Goal: Task Accomplishment & Management: Use online tool/utility

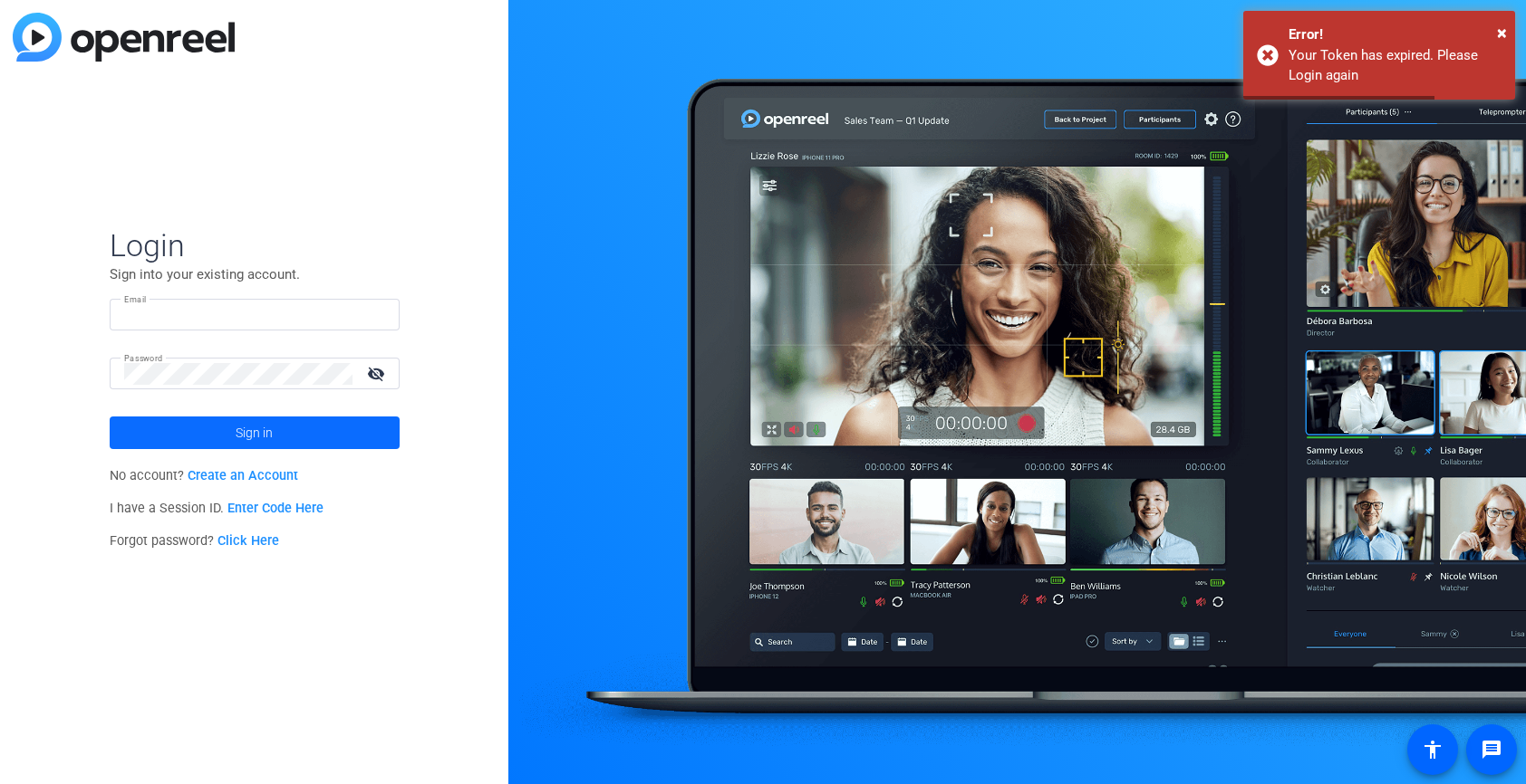
type input "douglas.leblanc@crh.com"
click at [276, 444] on span at bounding box center [254, 433] width 290 height 44
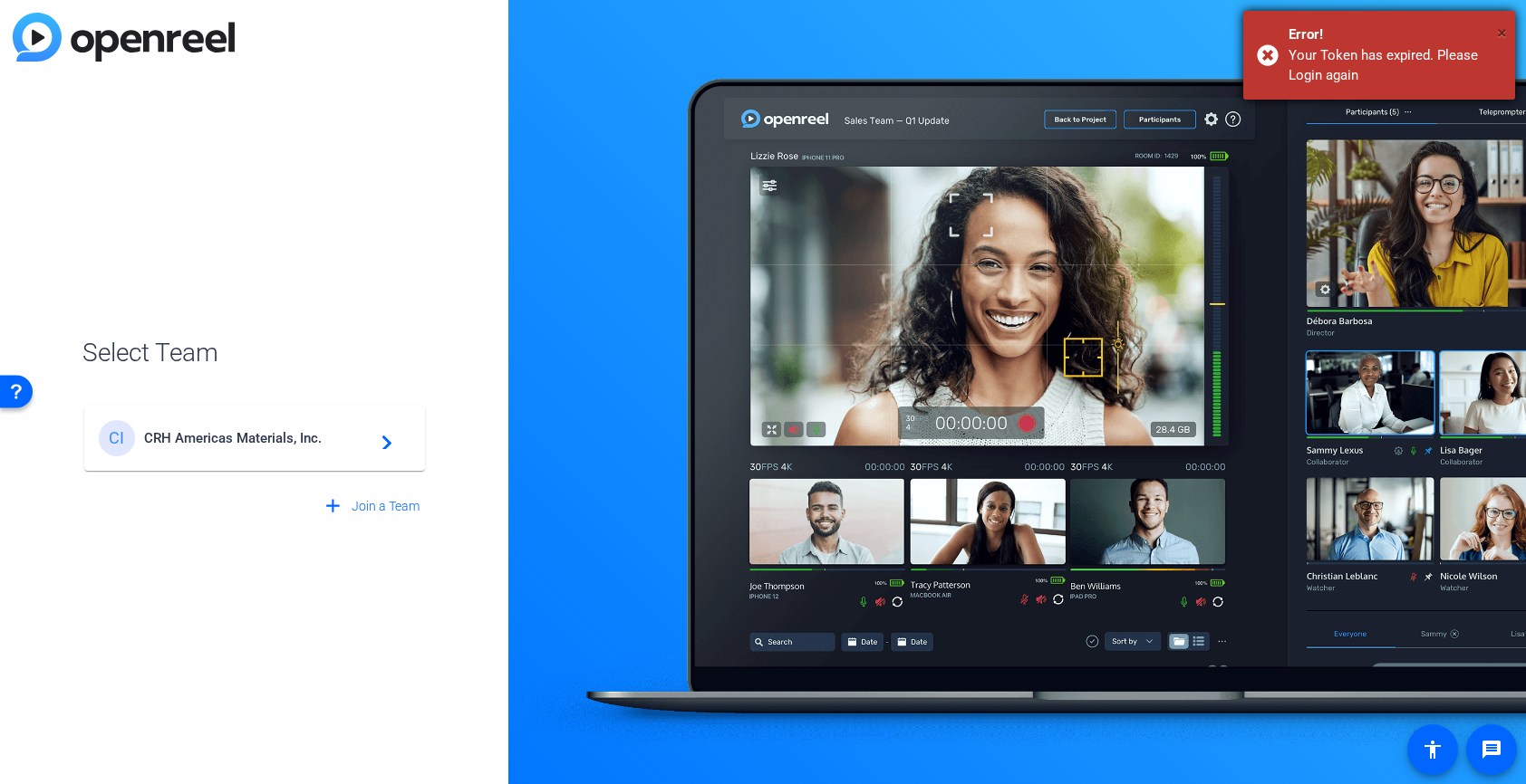
click at [1497, 30] on span "×" at bounding box center [1502, 32] width 10 height 21
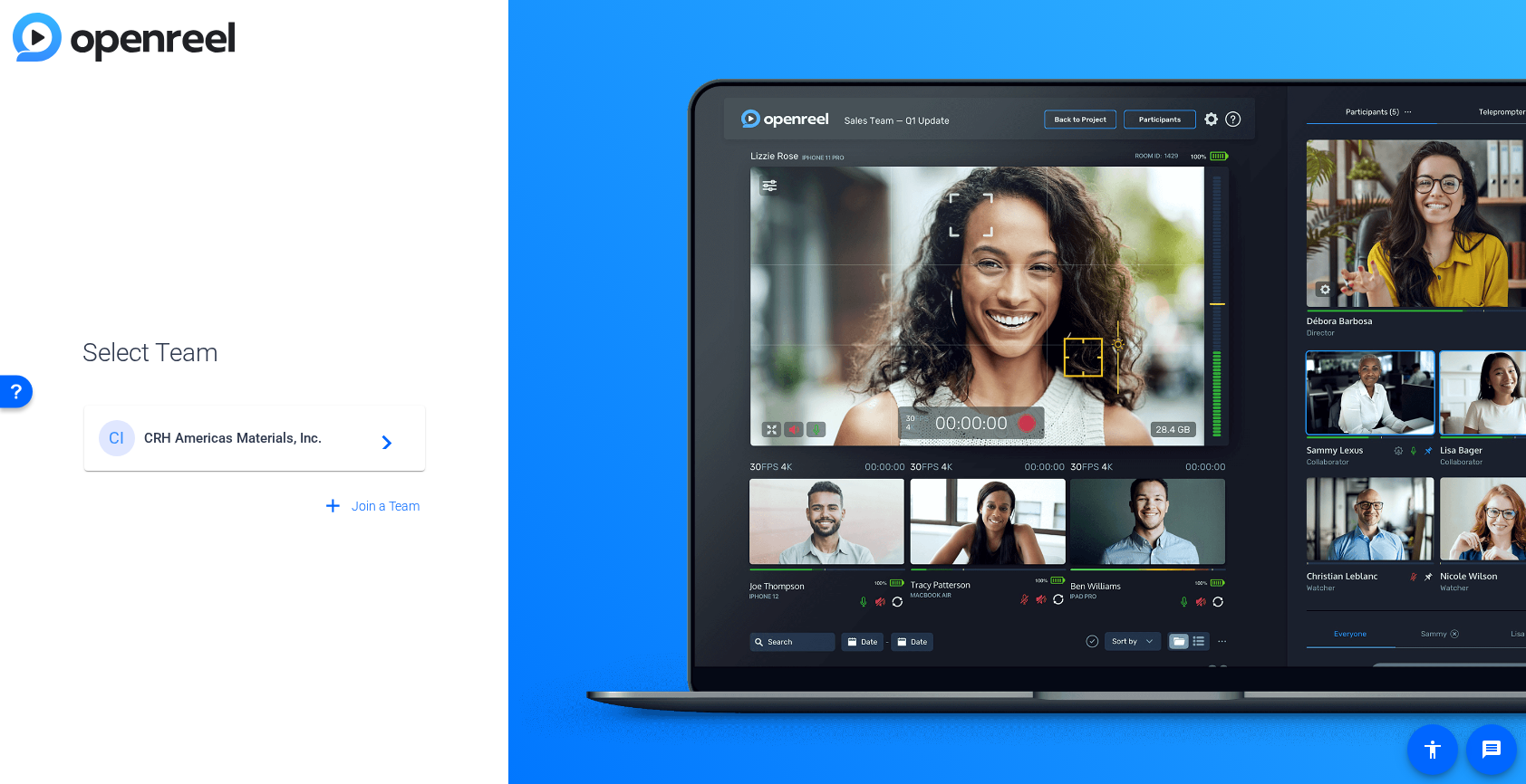
click at [315, 415] on mat-card-content "CI CRH Americas Materials, Inc. navigate_next" at bounding box center [254, 437] width 341 height 65
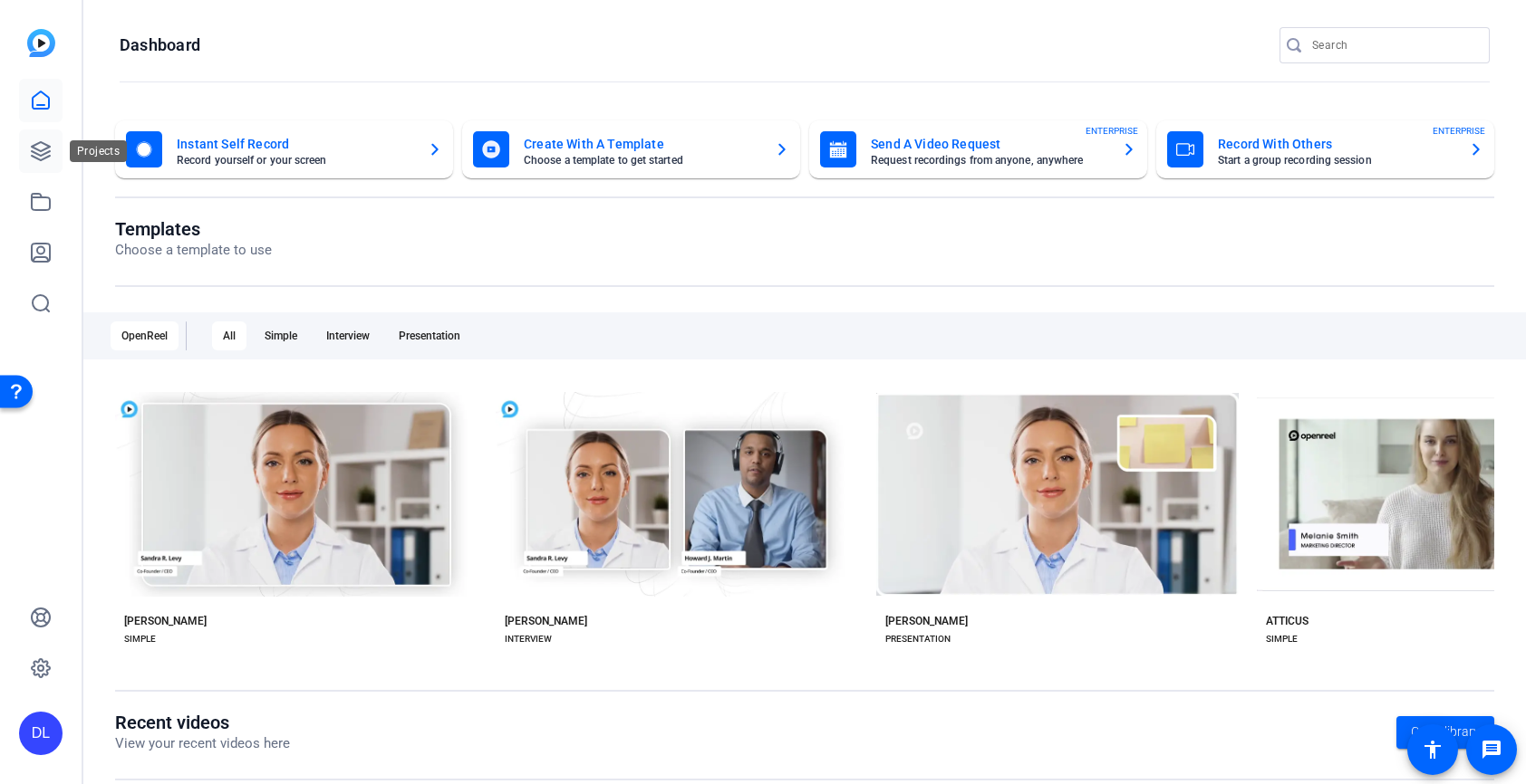
click at [20, 147] on link at bounding box center [40, 151] width 44 height 44
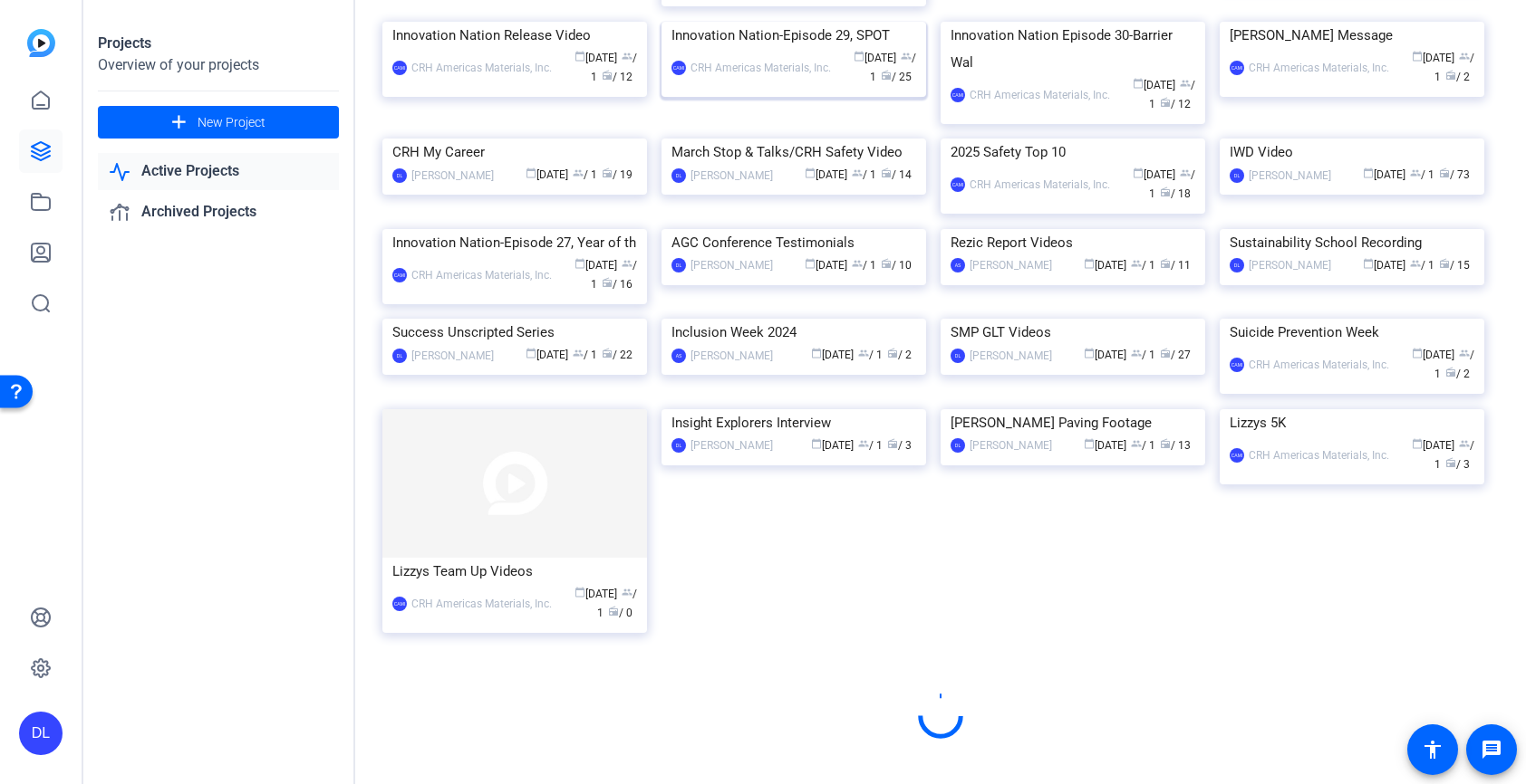
scroll to position [938, 0]
click at [449, 318] on img at bounding box center [514, 318] width 265 height 0
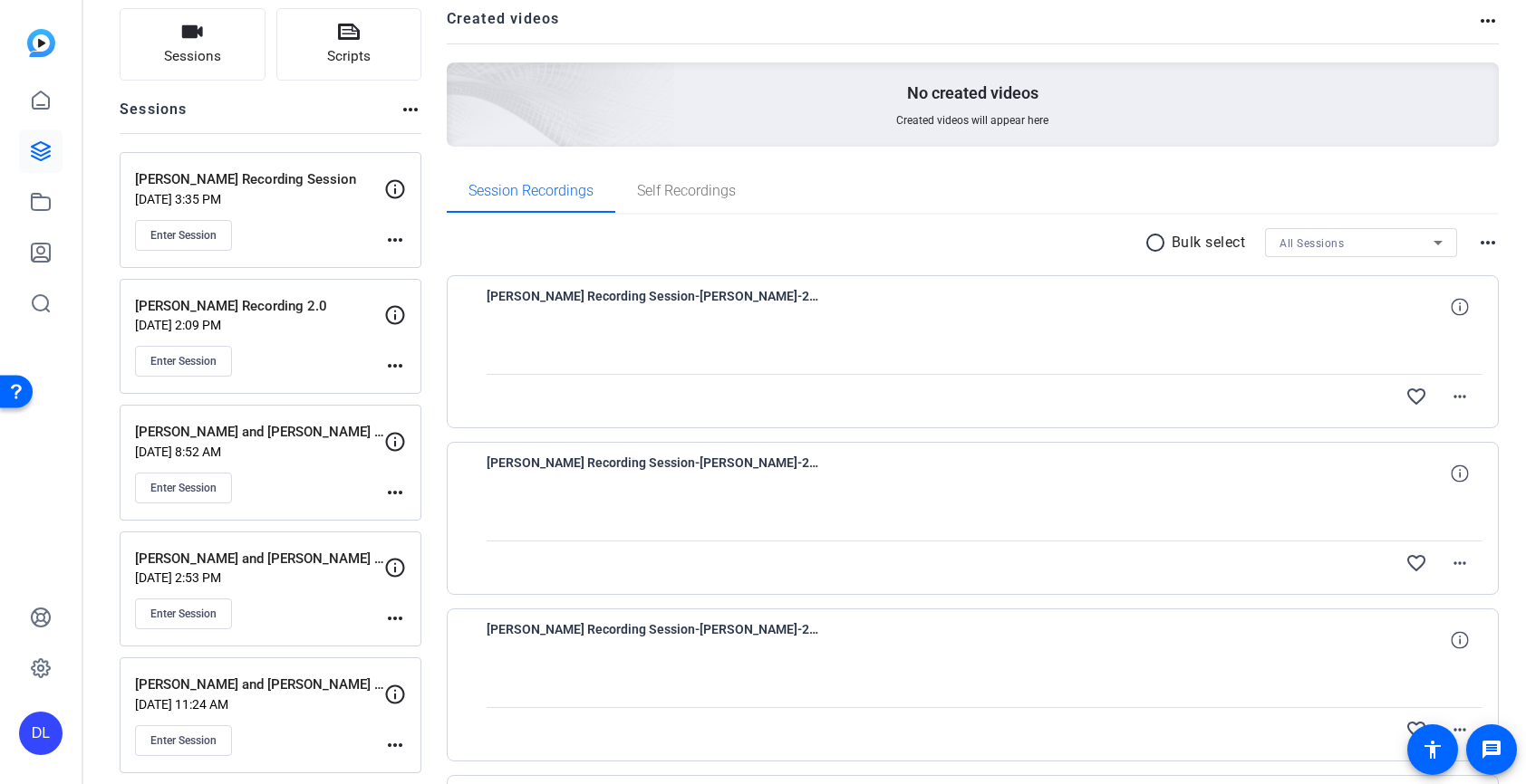
scroll to position [142, 0]
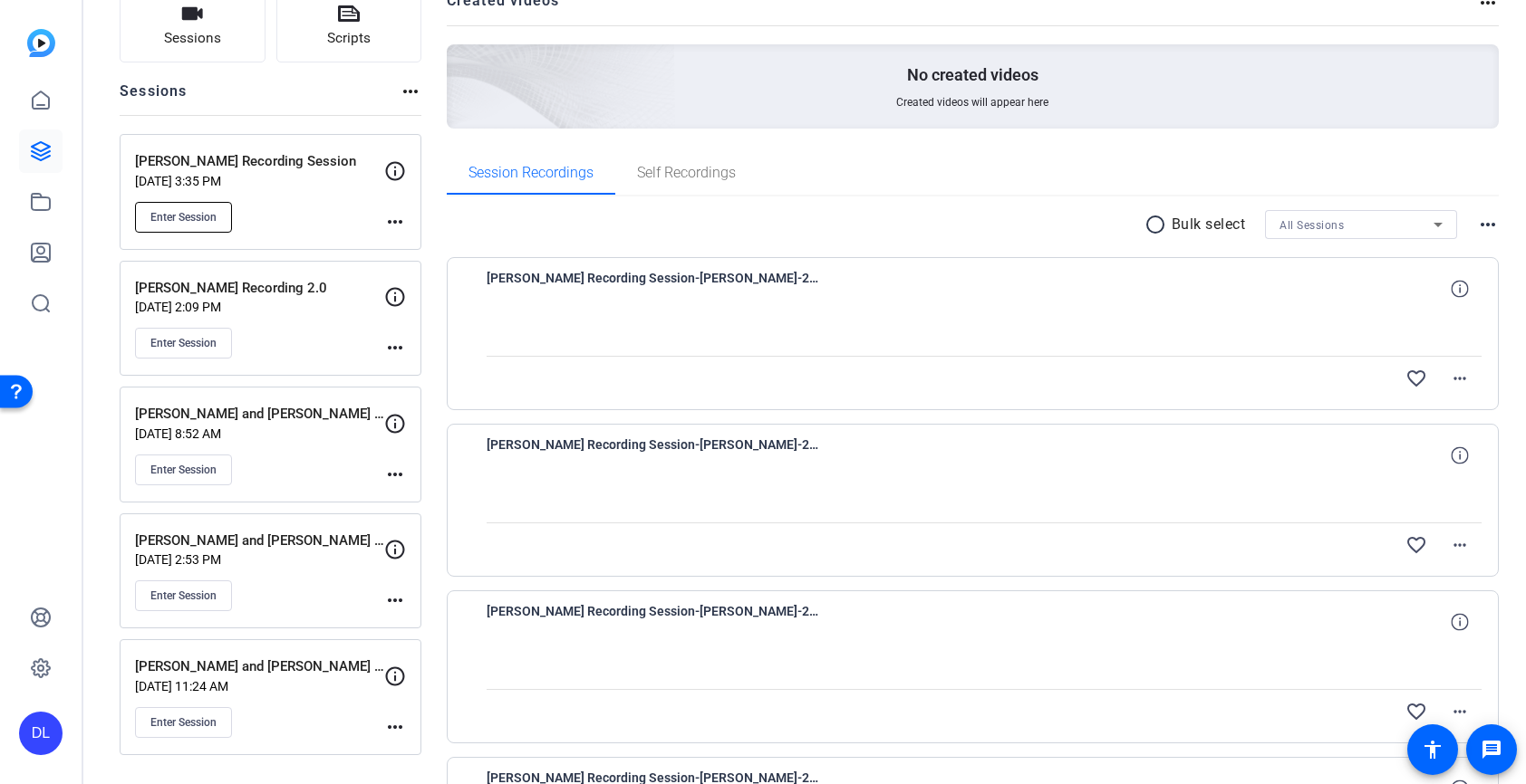
click at [170, 217] on span "Enter Session" at bounding box center [184, 217] width 66 height 15
click at [392, 223] on mat-icon "more_horiz" at bounding box center [395, 222] width 21 height 21
click at [409, 246] on span "Edit Session" at bounding box center [440, 248] width 82 height 21
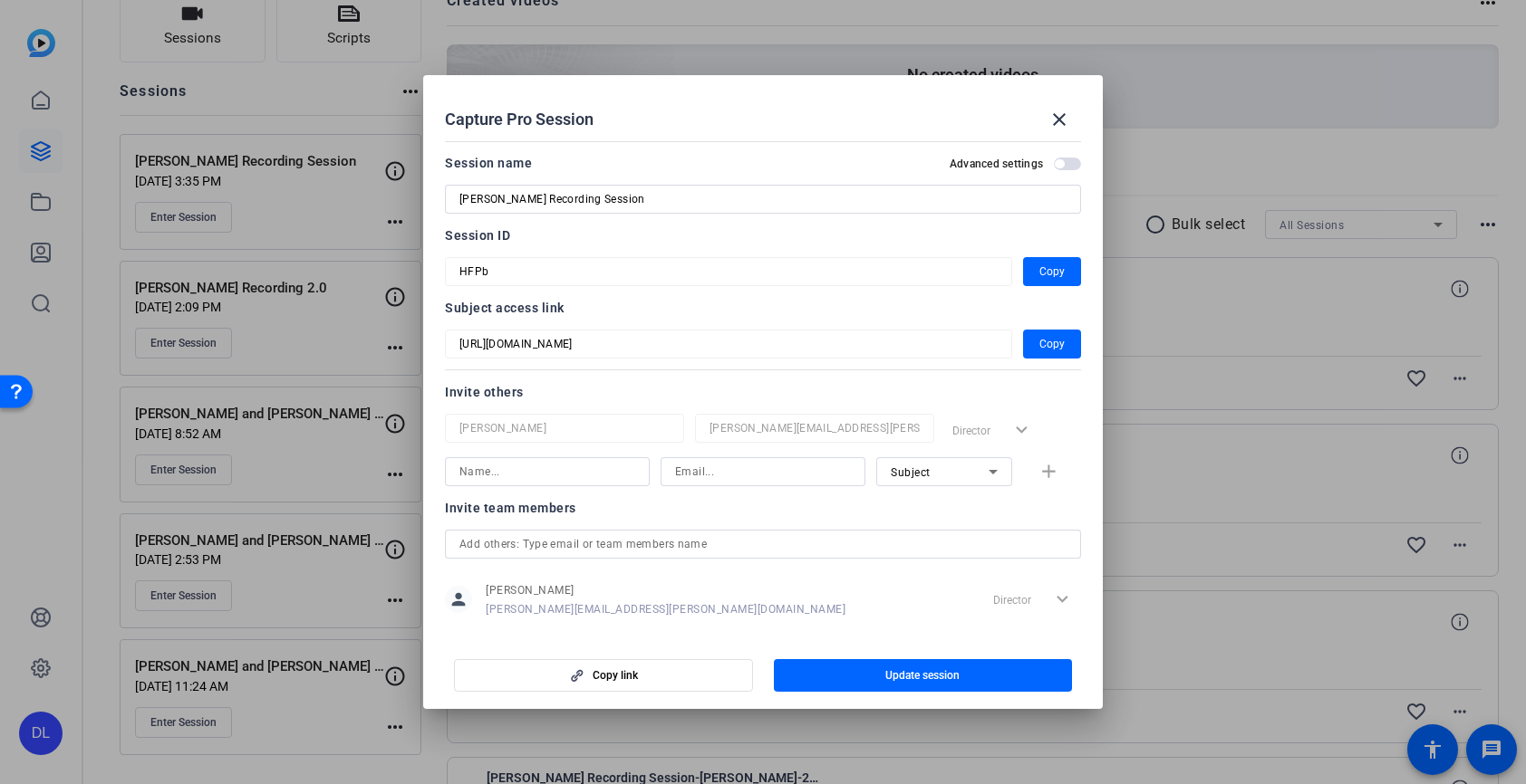
click at [572, 468] on input at bounding box center [547, 472] width 176 height 21
type input "Heather Askew"
type input "heather.askew@crh.com"
click at [921, 474] on span "Subject" at bounding box center [911, 473] width 40 height 13
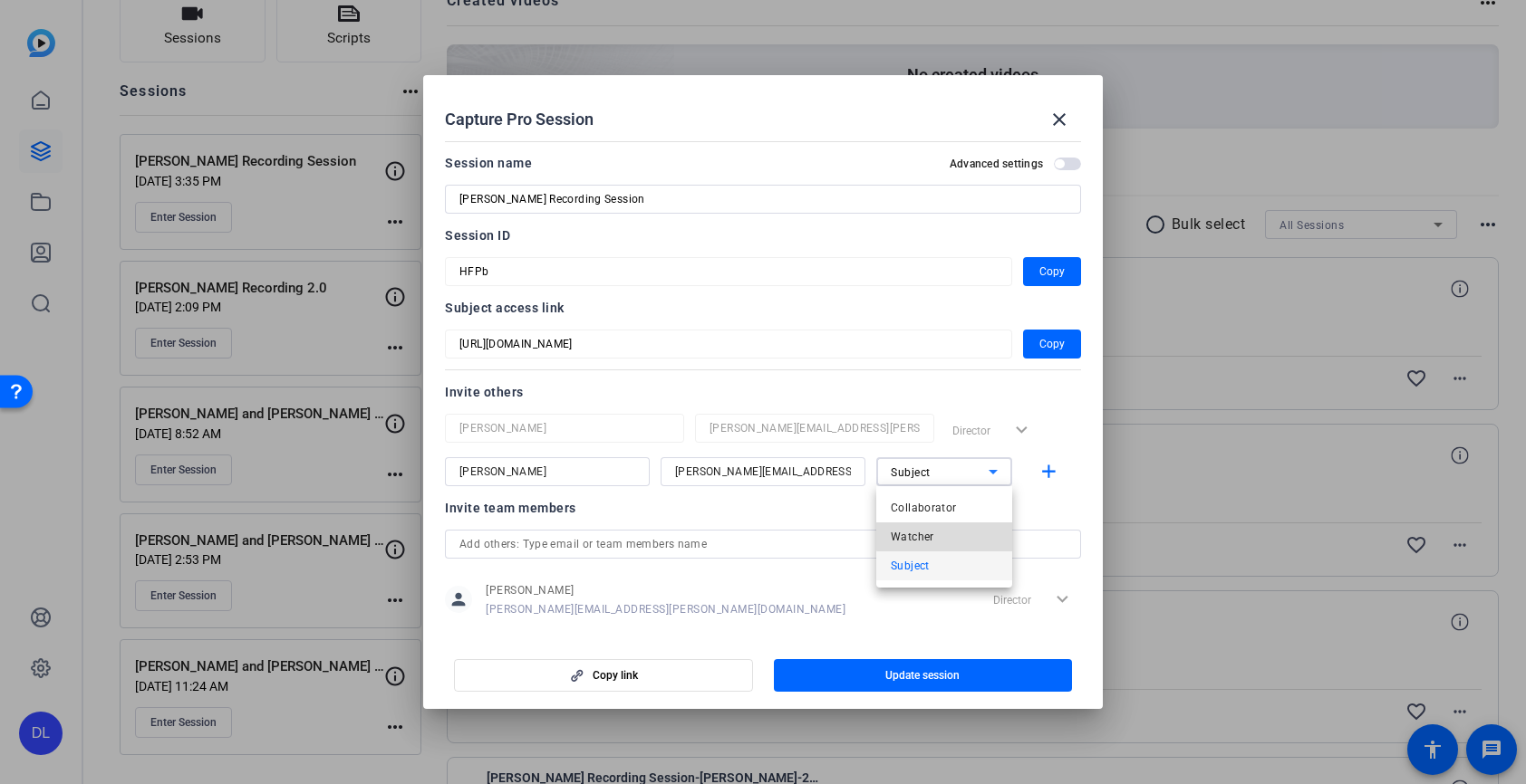
click at [955, 523] on mat-option "Watcher" at bounding box center [944, 537] width 136 height 29
click at [1039, 473] on mat-icon "add" at bounding box center [1048, 472] width 22 height 22
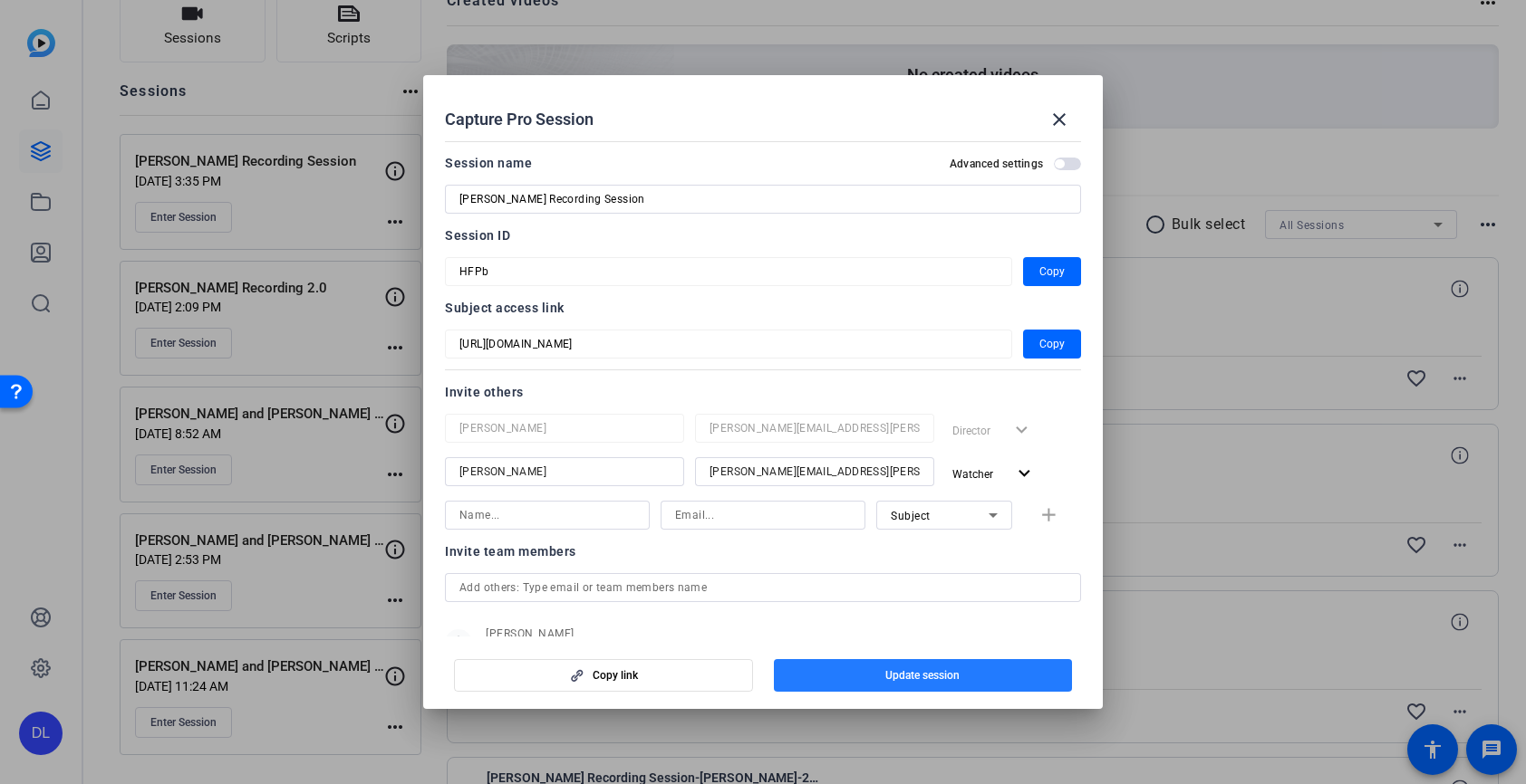
click at [936, 680] on span "Update session" at bounding box center [922, 675] width 74 height 15
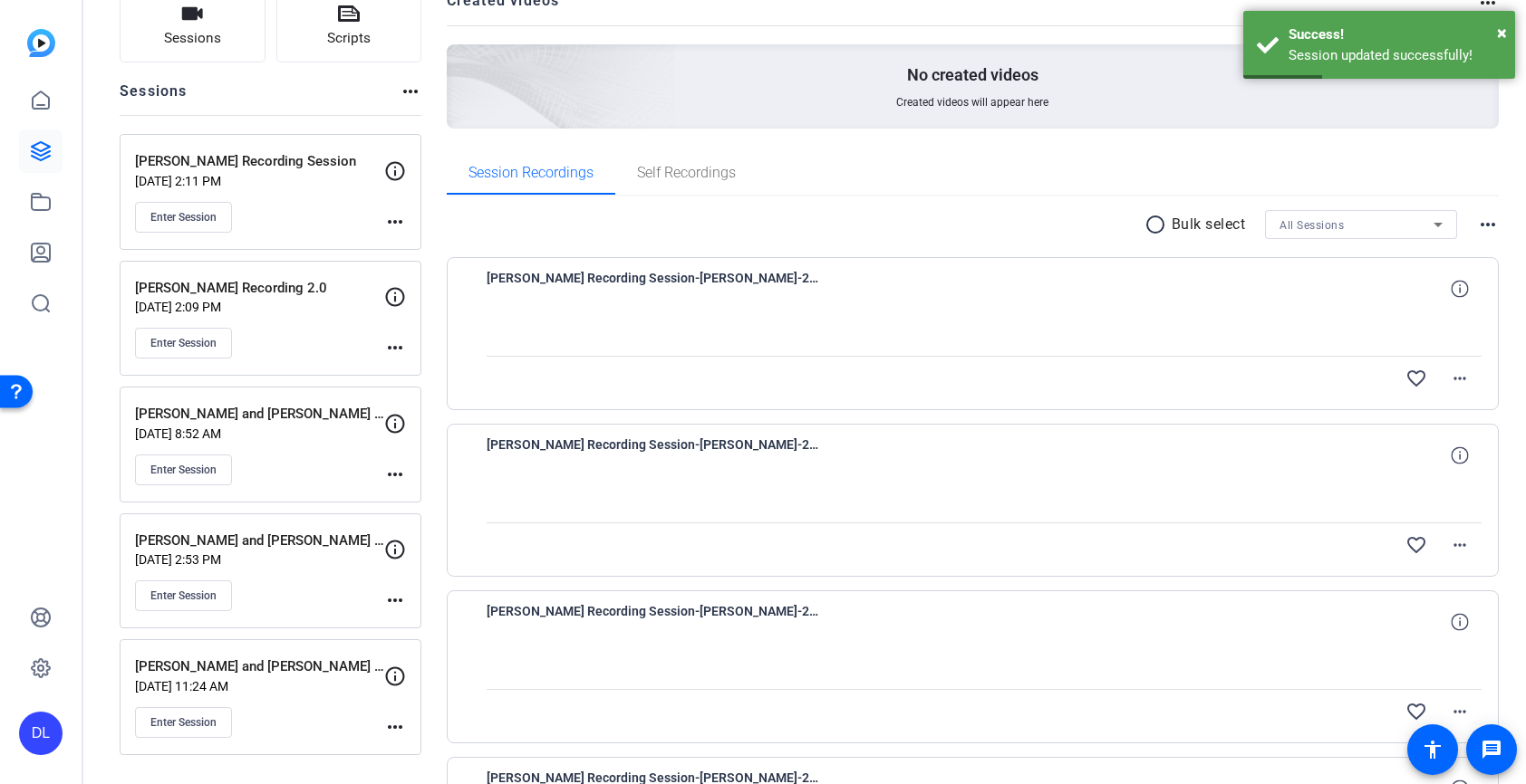
click at [398, 219] on mat-icon "more_horiz" at bounding box center [395, 222] width 21 height 21
click at [405, 243] on span "Edit Session" at bounding box center [440, 248] width 82 height 21
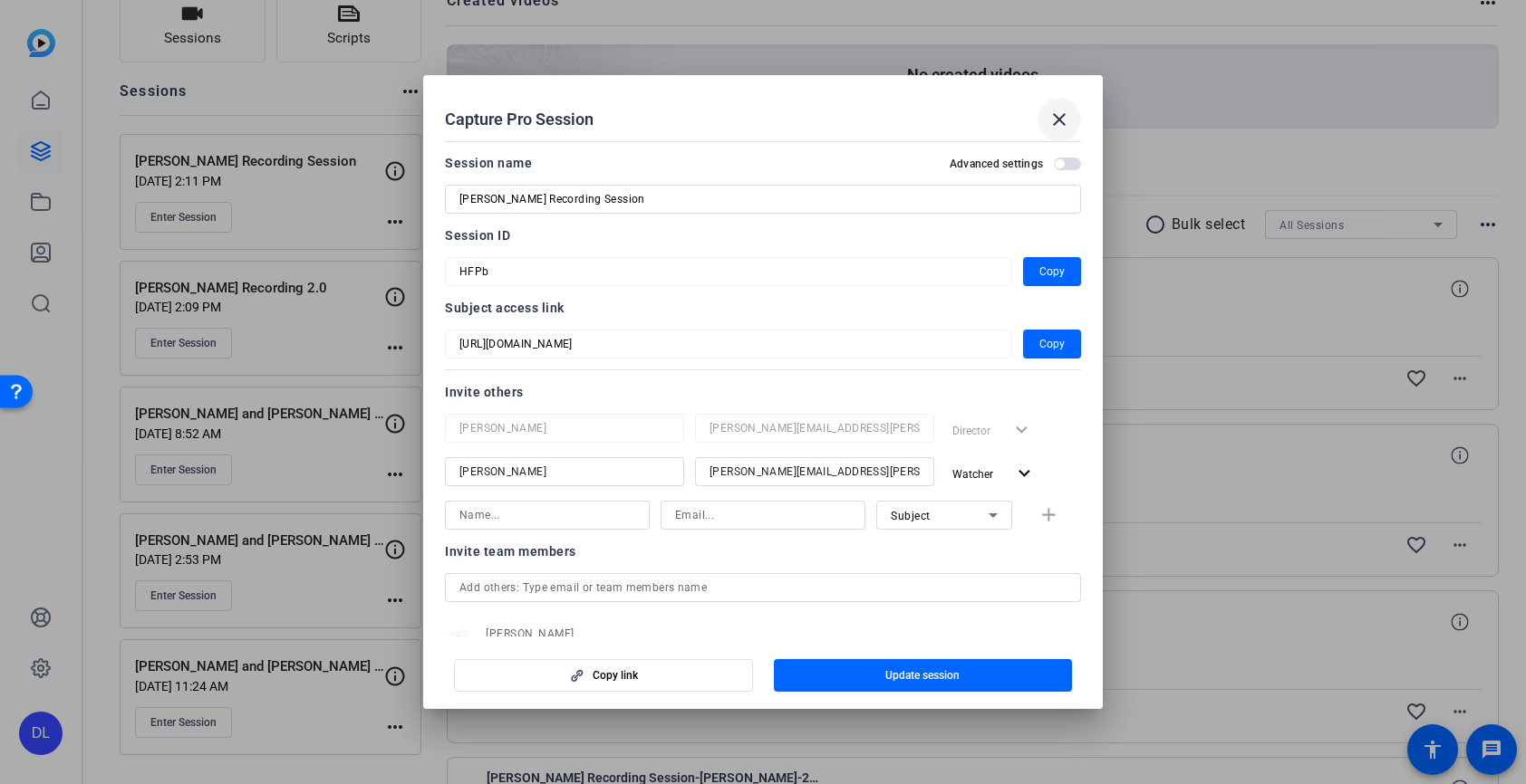
click at [1047, 110] on span at bounding box center [1059, 119] width 44 height 44
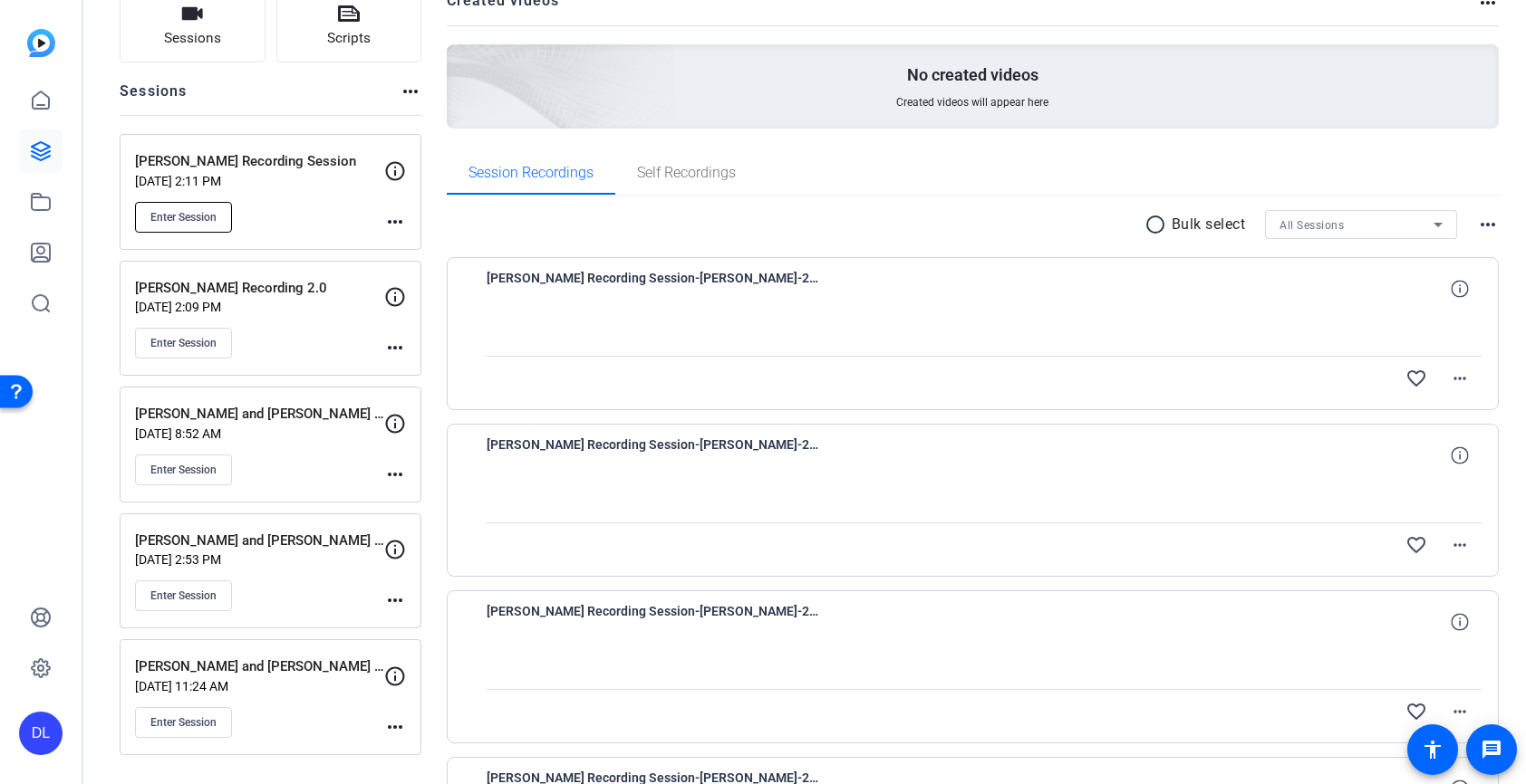
click at [197, 215] on span "Enter Session" at bounding box center [184, 217] width 66 height 15
click at [207, 210] on span "Enter Session" at bounding box center [184, 217] width 66 height 15
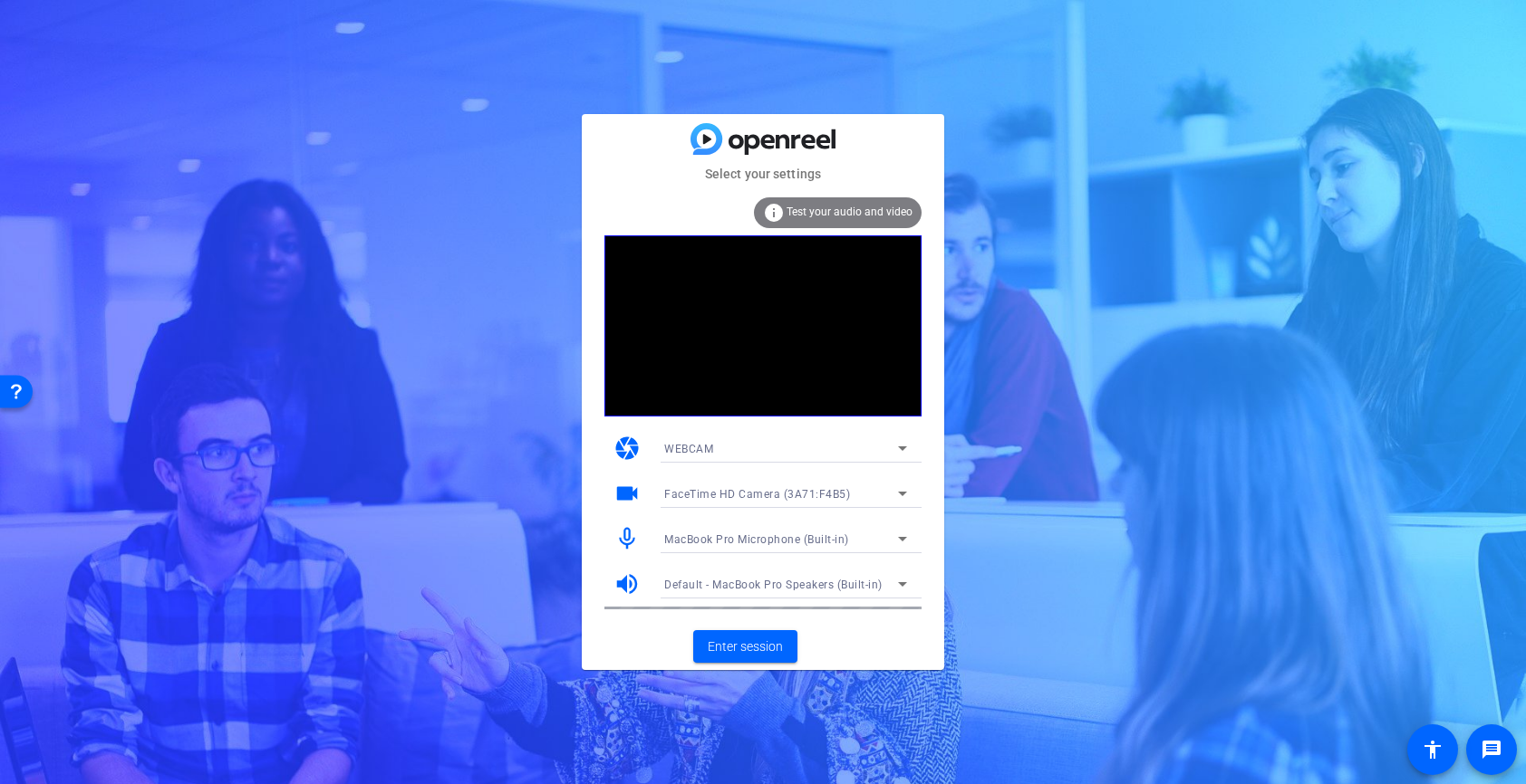
click at [794, 456] on div "WEBCAM" at bounding box center [781, 448] width 233 height 22
click at [813, 449] on div at bounding box center [763, 392] width 1526 height 784
click at [796, 505] on div "FaceTime HD Camera (3A71:F4B5)" at bounding box center [785, 494] width 243 height 29
click at [810, 494] on div at bounding box center [763, 392] width 1526 height 784
click at [809, 546] on div "MacBook Pro Microphone (Built-in)" at bounding box center [781, 539] width 233 height 22
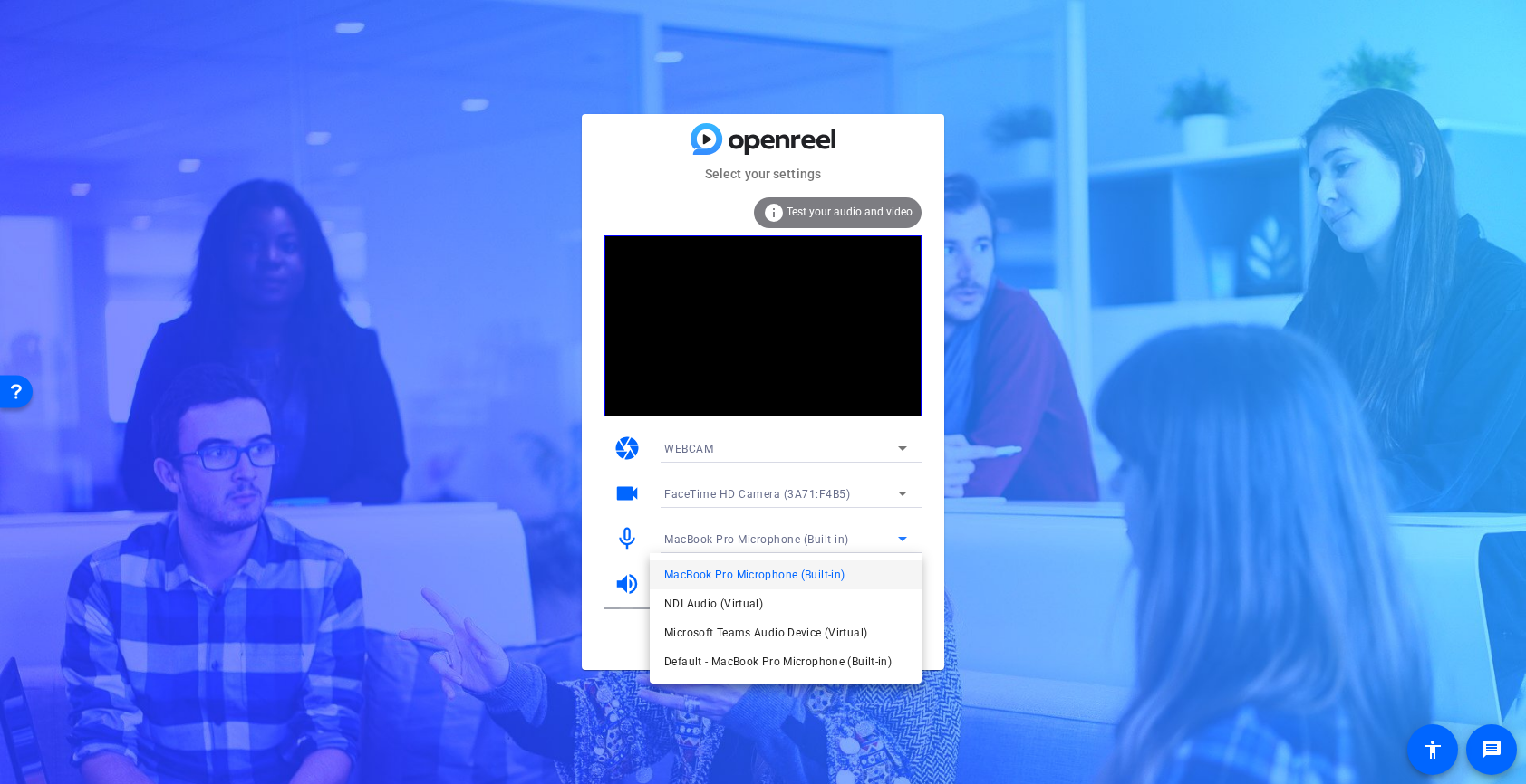
click at [842, 530] on div at bounding box center [763, 392] width 1526 height 784
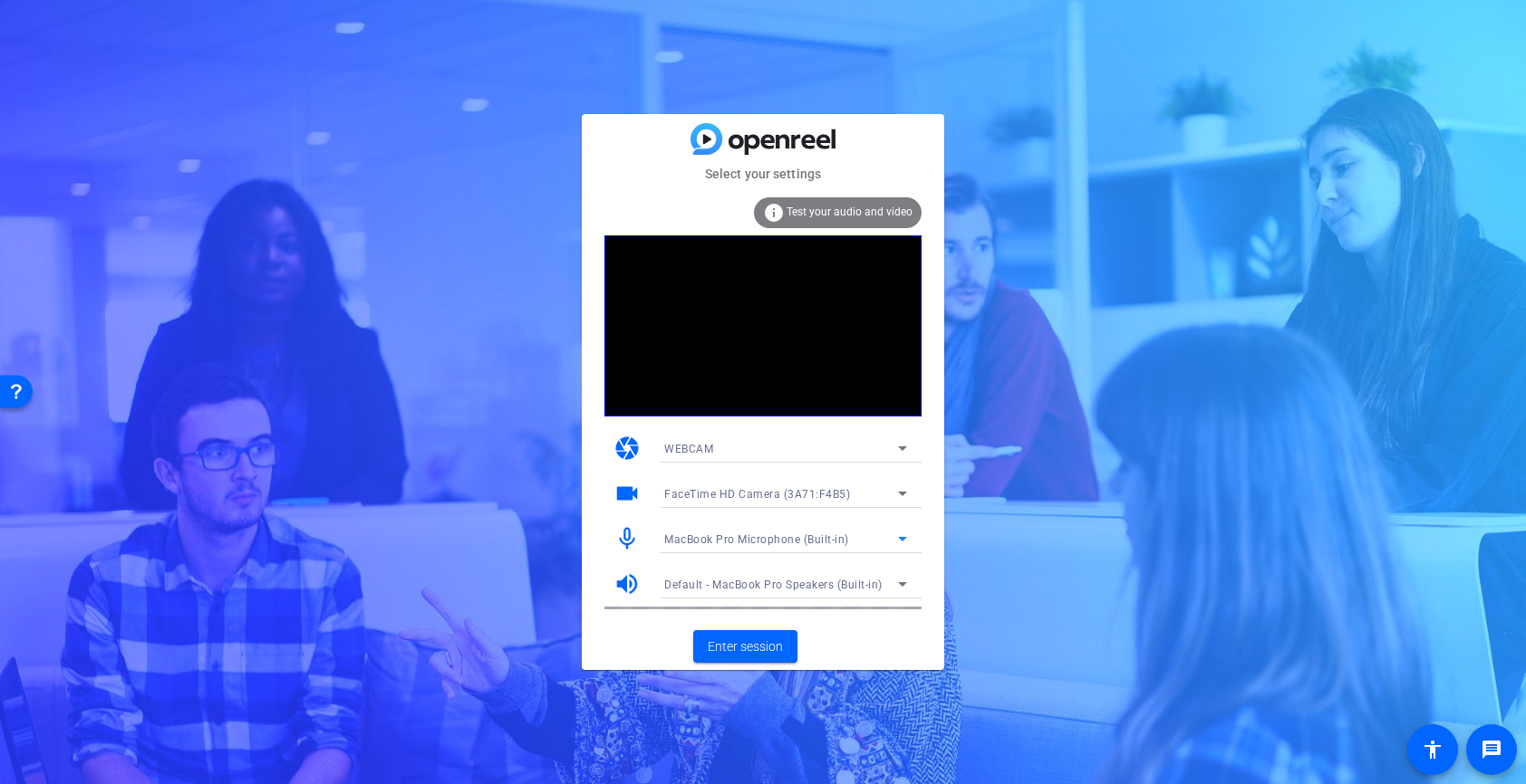
click at [837, 538] on span "MacBook Pro Microphone (Built-in)" at bounding box center [756, 539] width 185 height 13
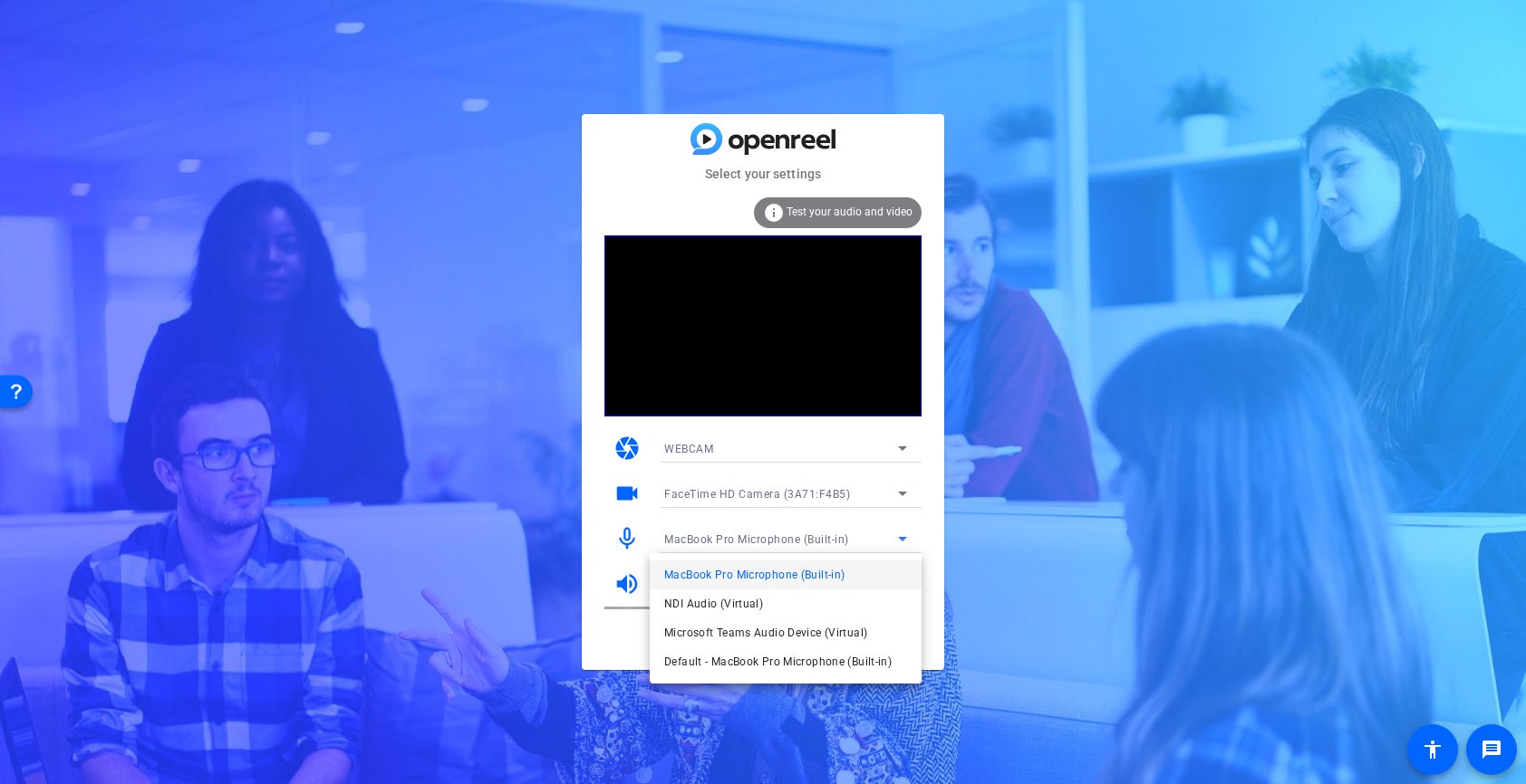
click at [837, 538] on div at bounding box center [763, 392] width 1526 height 784
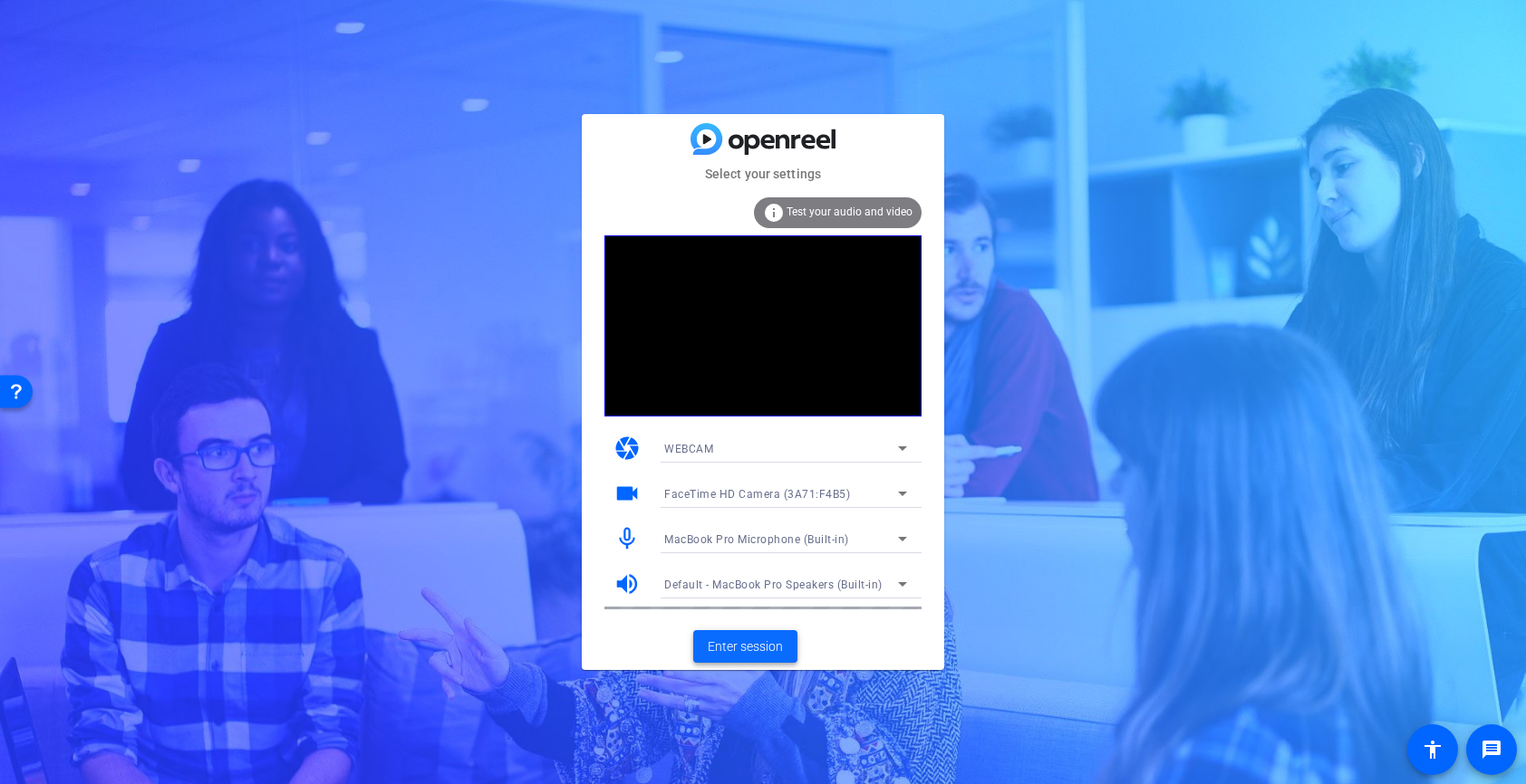
click at [757, 648] on span "Enter session" at bounding box center [744, 646] width 75 height 19
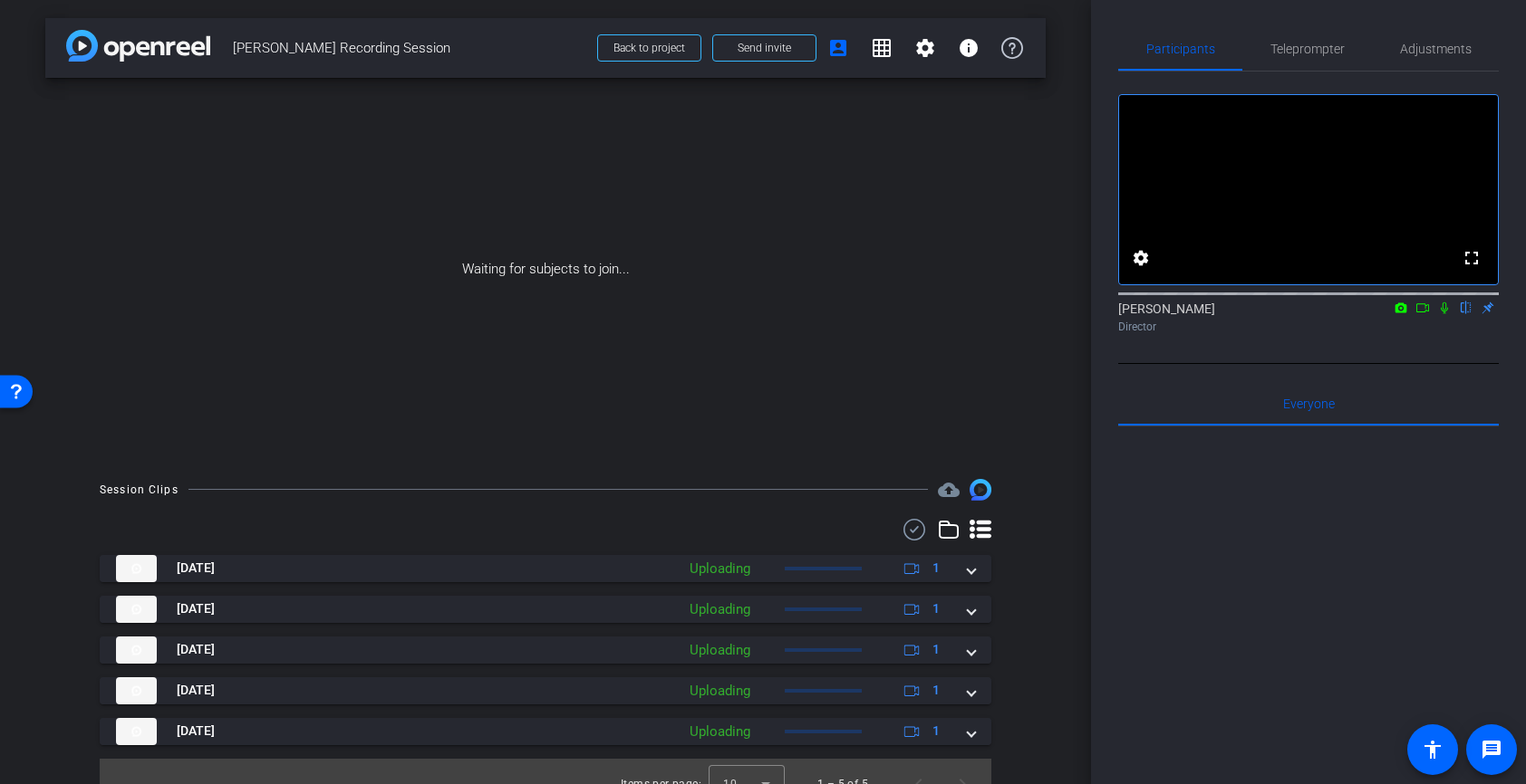
click at [1448, 314] on icon at bounding box center [1444, 308] width 15 height 13
click at [1422, 314] on icon at bounding box center [1422, 308] width 15 height 13
click at [1446, 314] on icon at bounding box center [1444, 308] width 15 height 13
click at [1286, 55] on span "Teleprompter" at bounding box center [1307, 49] width 74 height 13
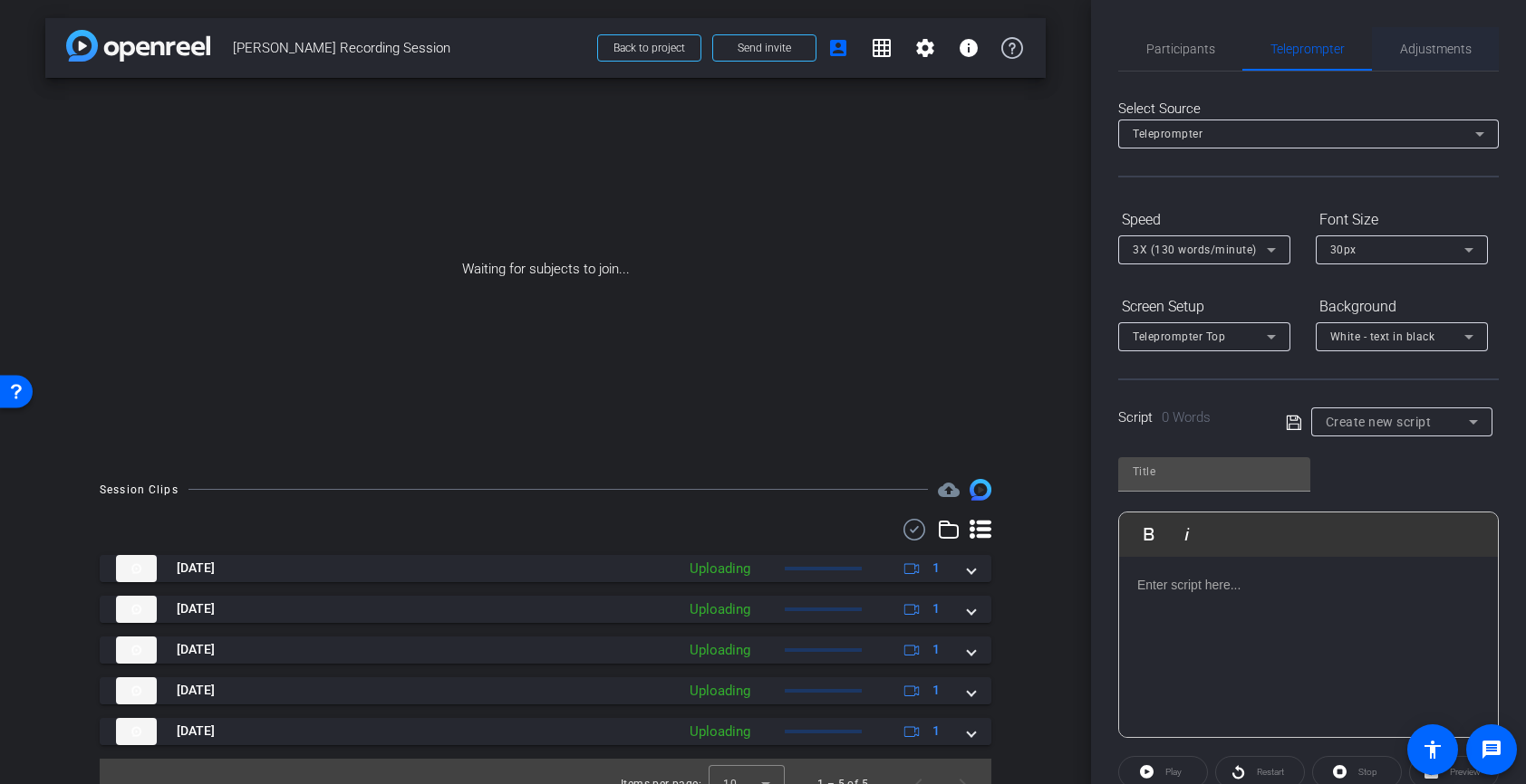
click at [1420, 36] on span "Adjustments" at bounding box center [1435, 49] width 71 height 44
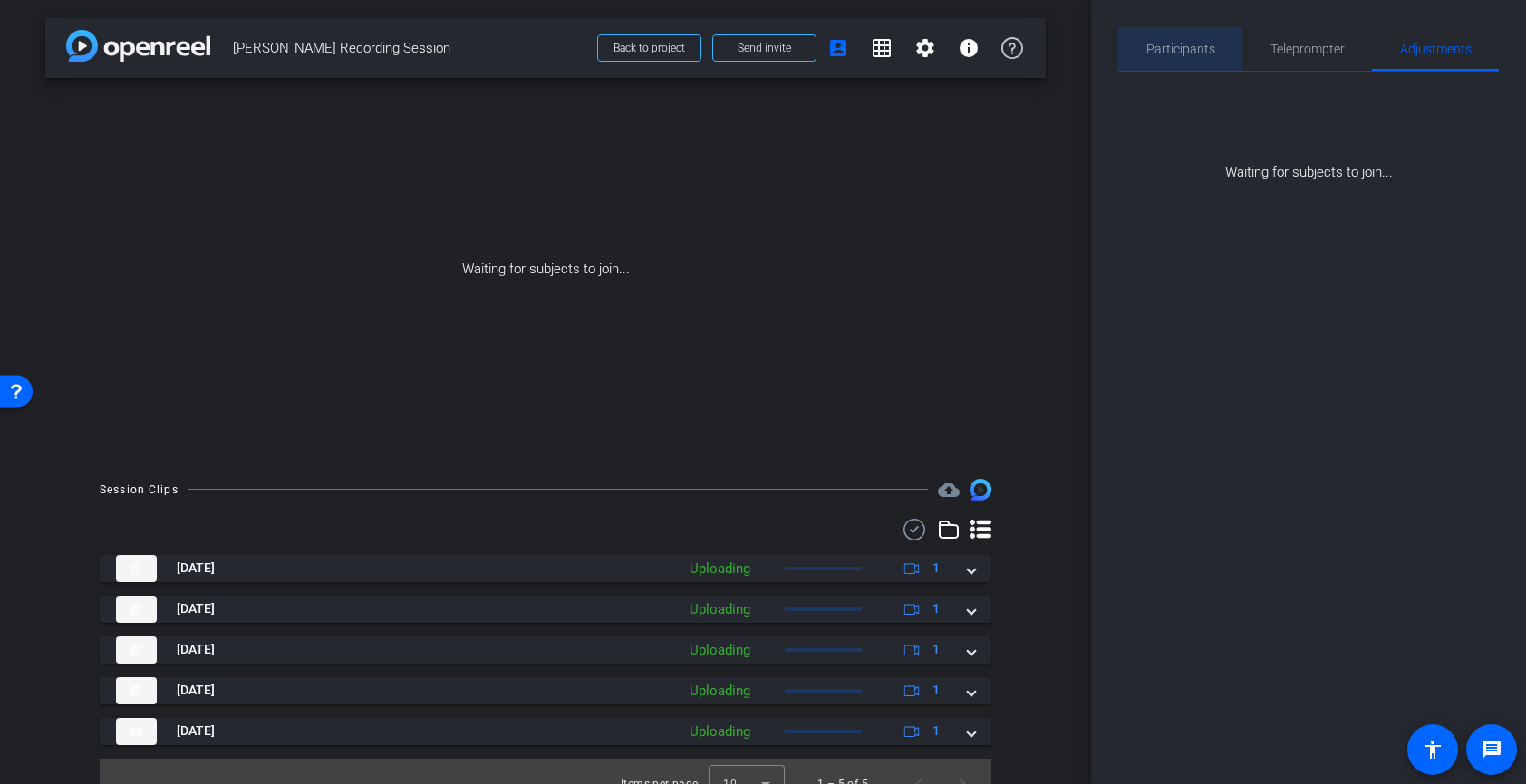
click at [1195, 43] on span "Participants" at bounding box center [1180, 49] width 68 height 13
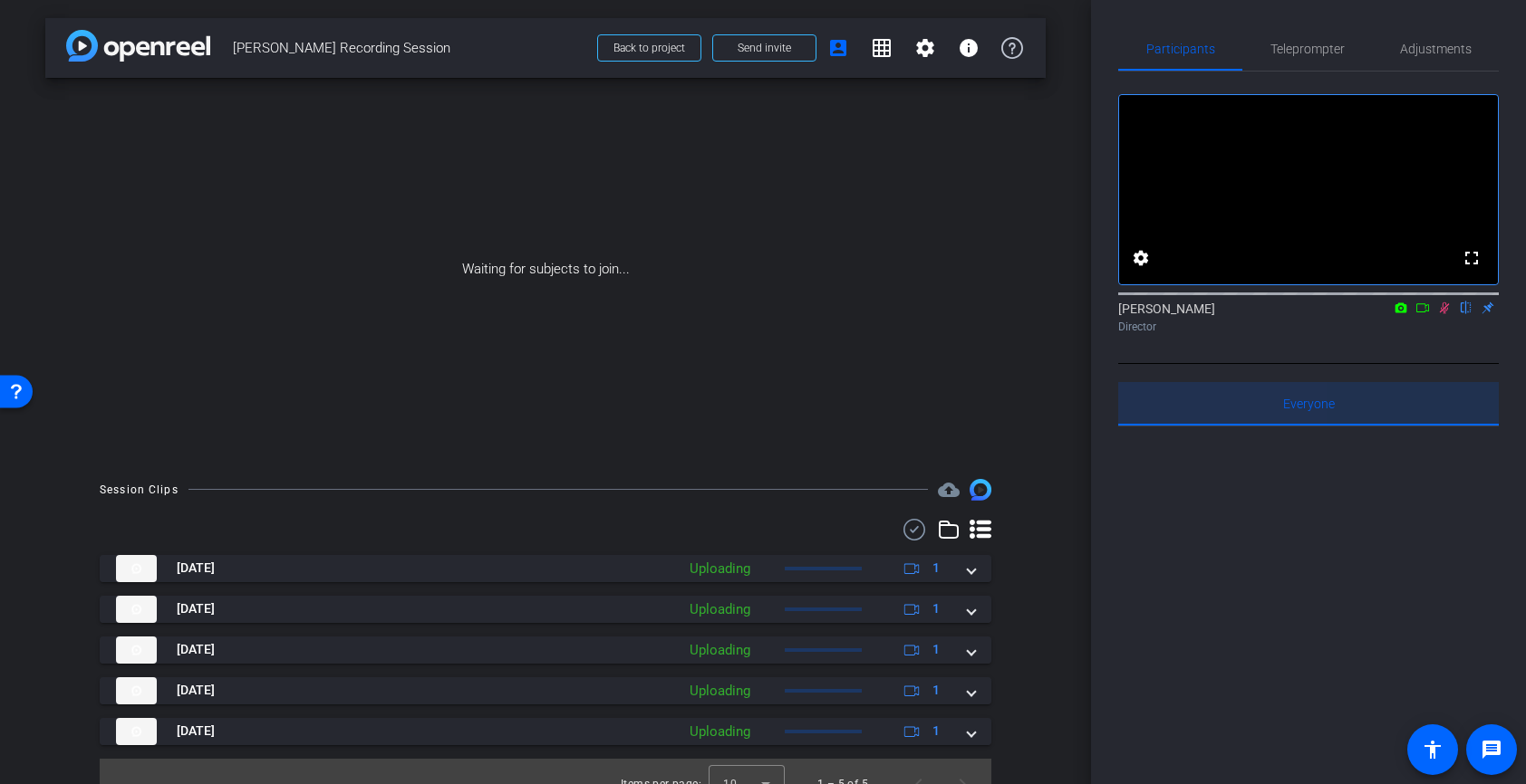
click at [1182, 426] on div "Everyone 0" at bounding box center [1308, 403] width 381 height 44
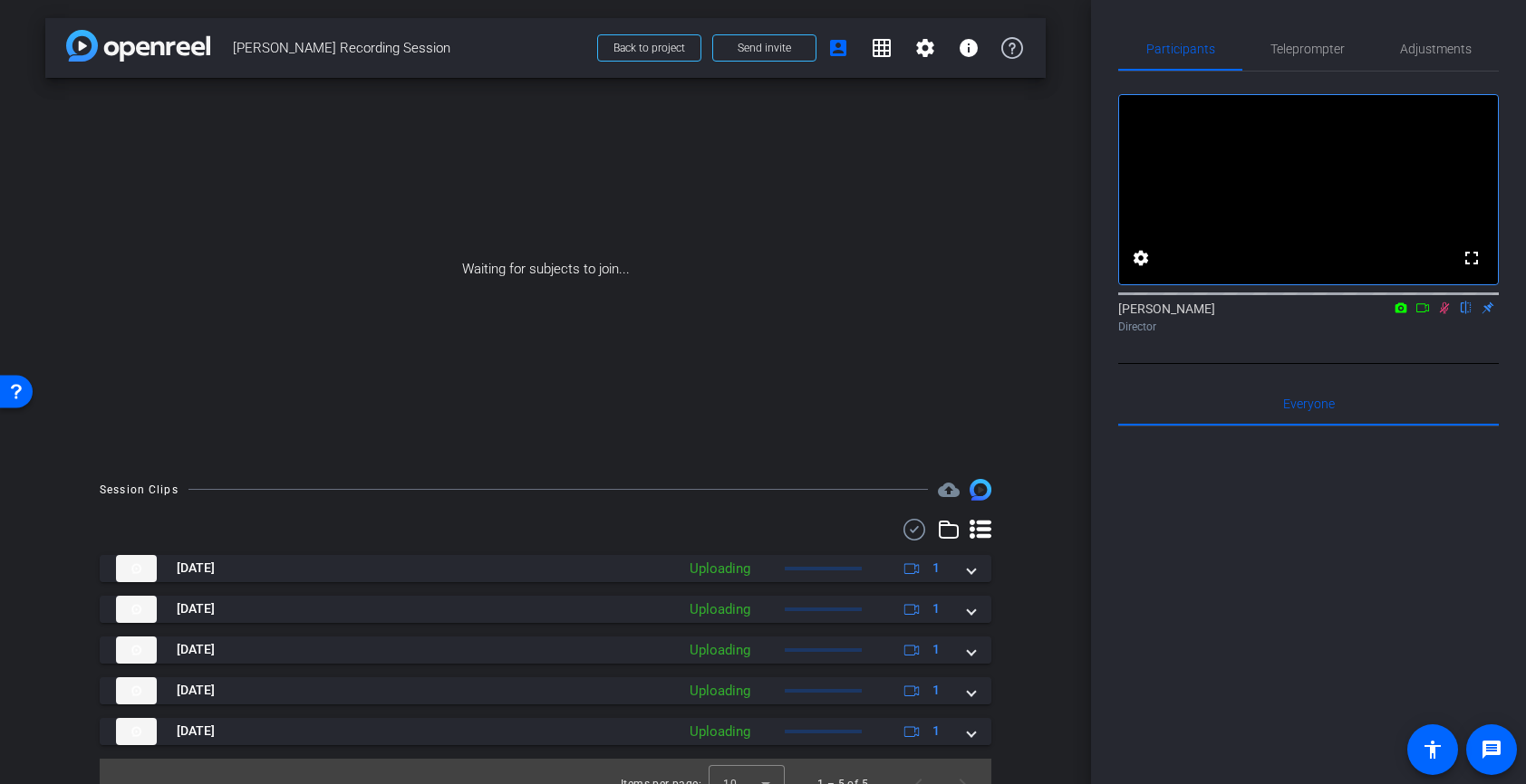
click at [1055, 482] on div "arrow_back Andrew Kemp Recording Session Back to project Send invite account_bo…" at bounding box center [545, 392] width 1091 height 784
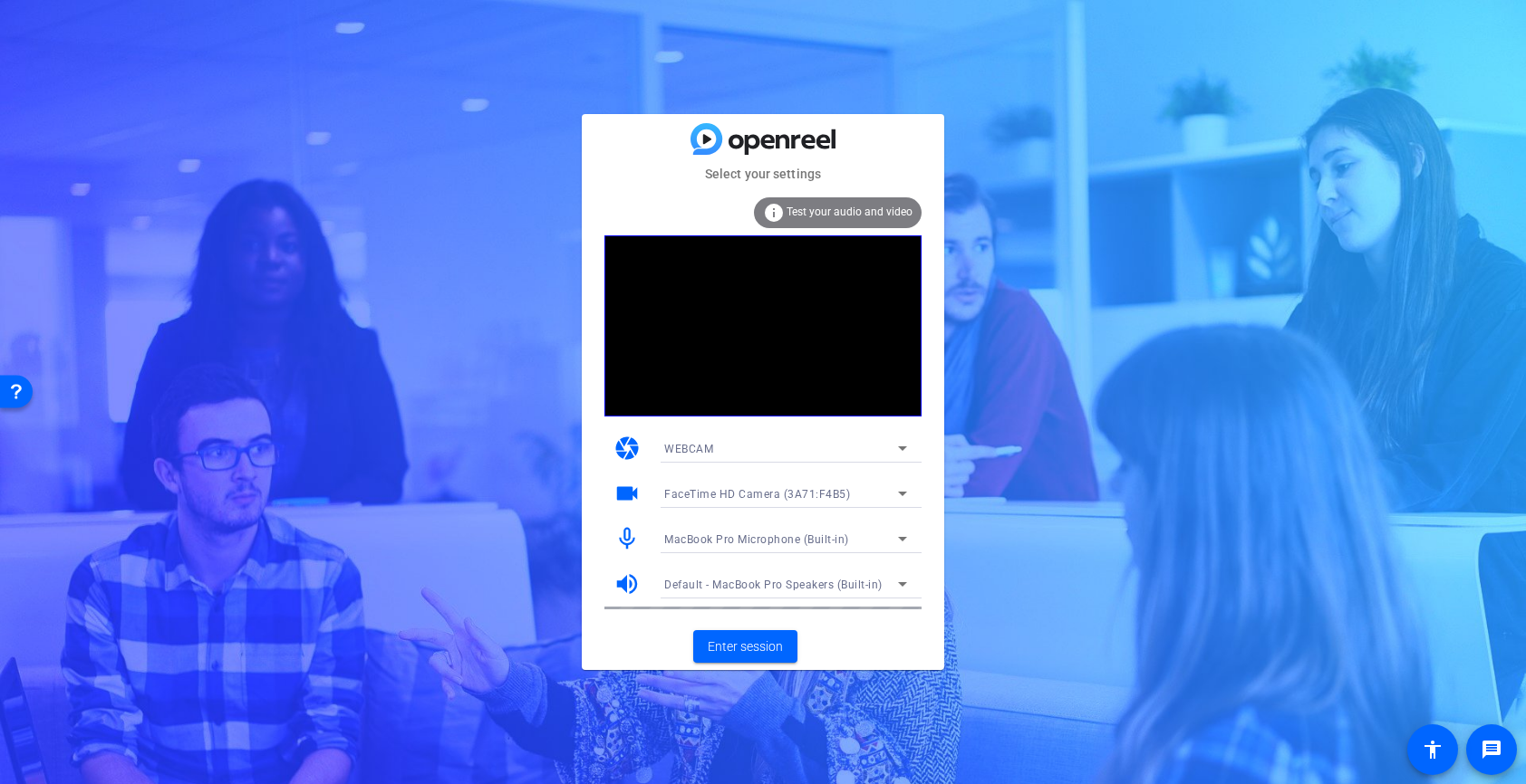
click at [515, 304] on div "Select your settings info Test your audio and video camera WEBCAM videocam Face…" at bounding box center [763, 392] width 1526 height 784
click at [894, 488] on icon at bounding box center [903, 493] width 21 height 21
click at [995, 518] on div at bounding box center [763, 392] width 1526 height 784
click at [741, 387] on video at bounding box center [763, 325] width 318 height 181
click at [504, 395] on div "Select your settings info Test your audio and video camera WEBCAM videocam Face…" at bounding box center [763, 392] width 1526 height 784
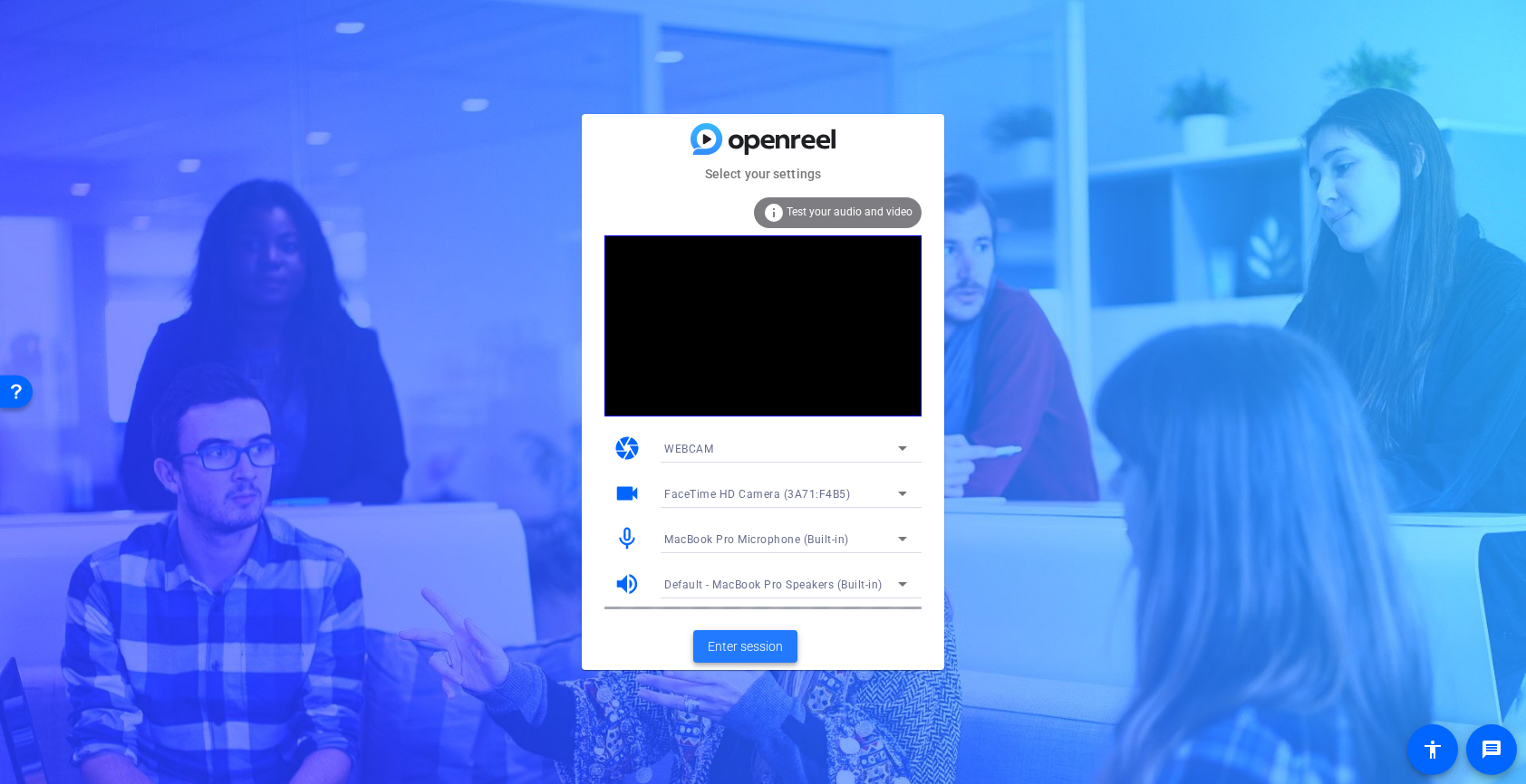
click at [748, 648] on span "Enter session" at bounding box center [744, 646] width 75 height 19
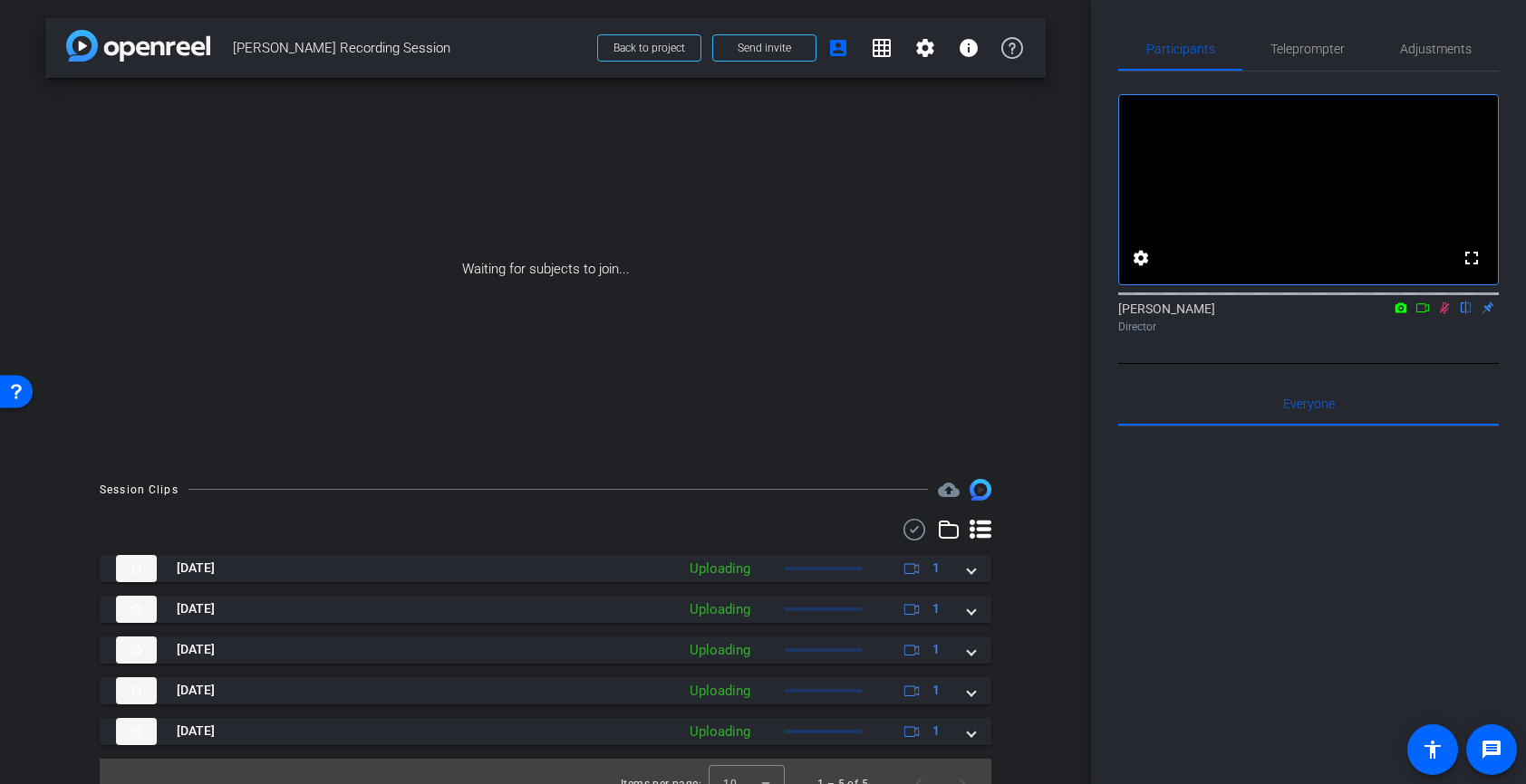
scroll to position [25, 0]
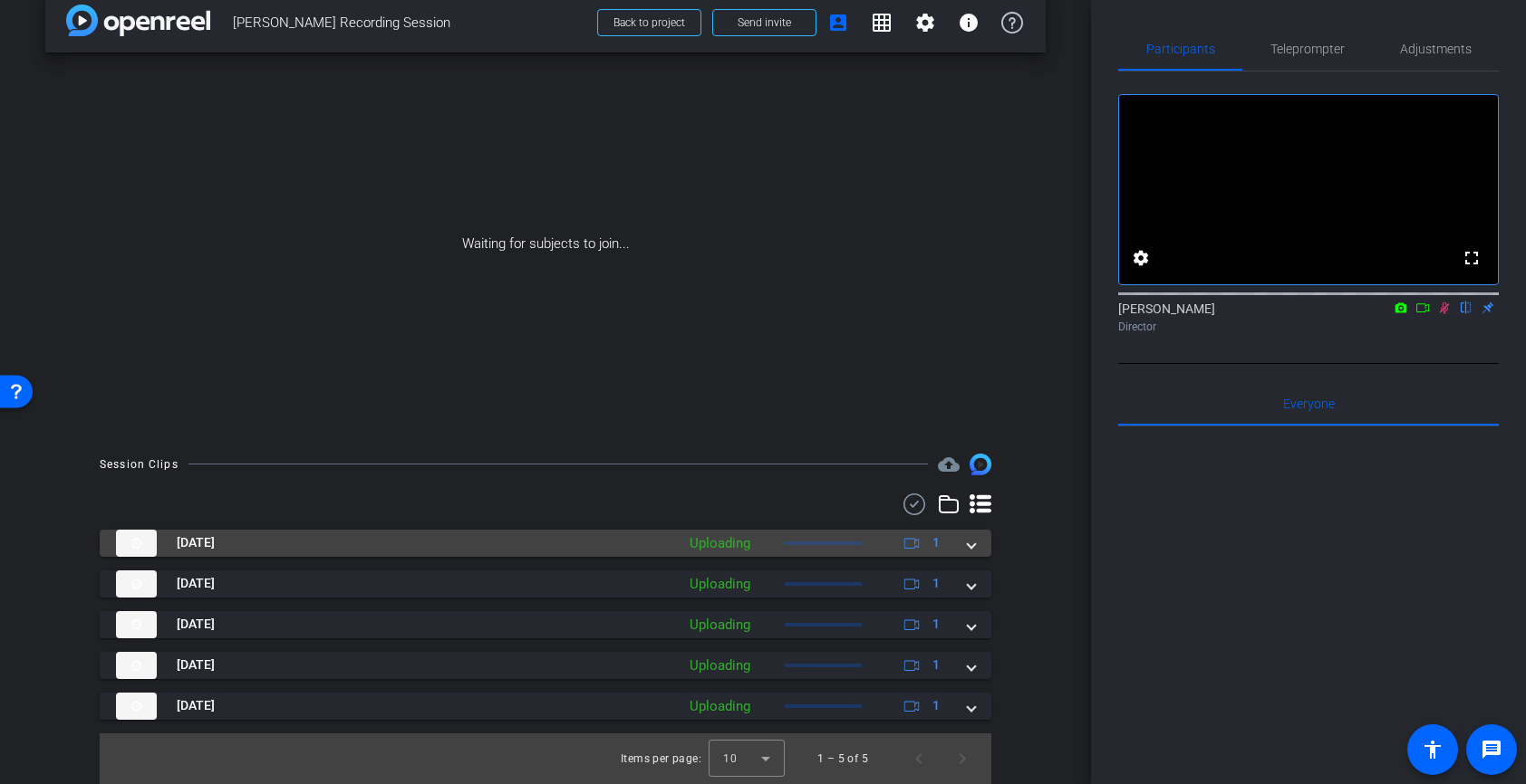
click at [972, 545] on span at bounding box center [970, 542] width 7 height 19
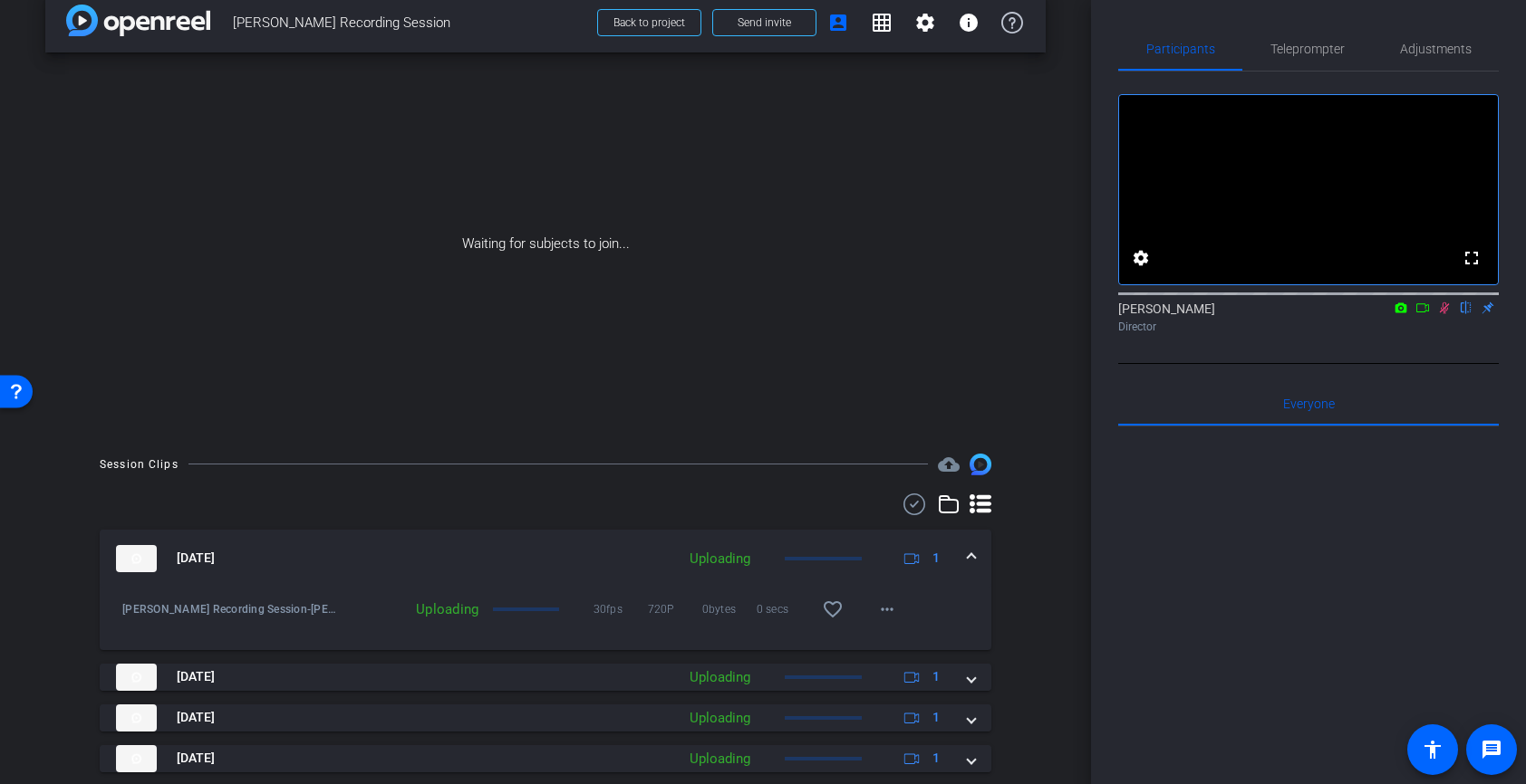
click at [971, 550] on span at bounding box center [970, 557] width 7 height 19
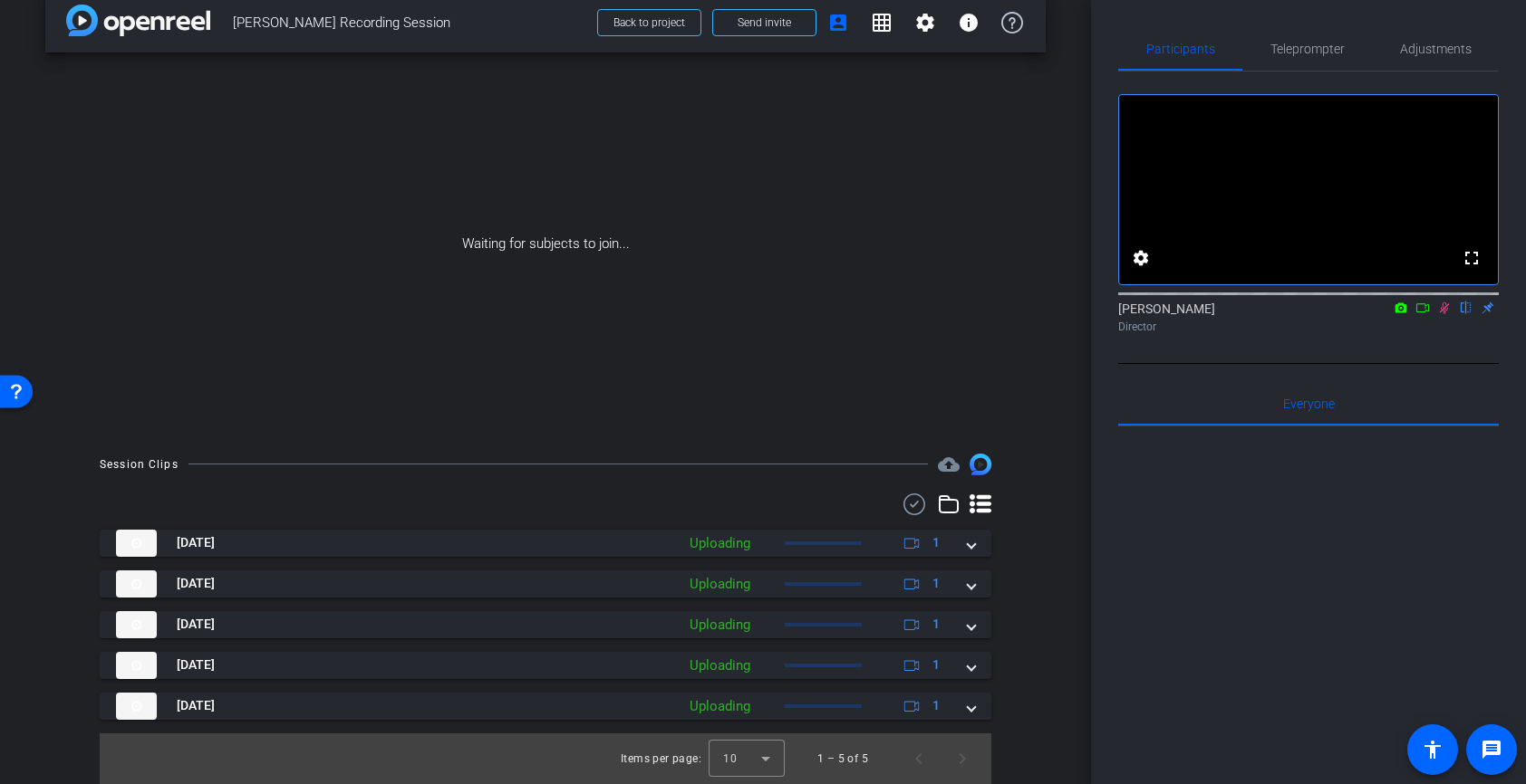
scroll to position [0, 0]
